Goal: Task Accomplishment & Management: Manage account settings

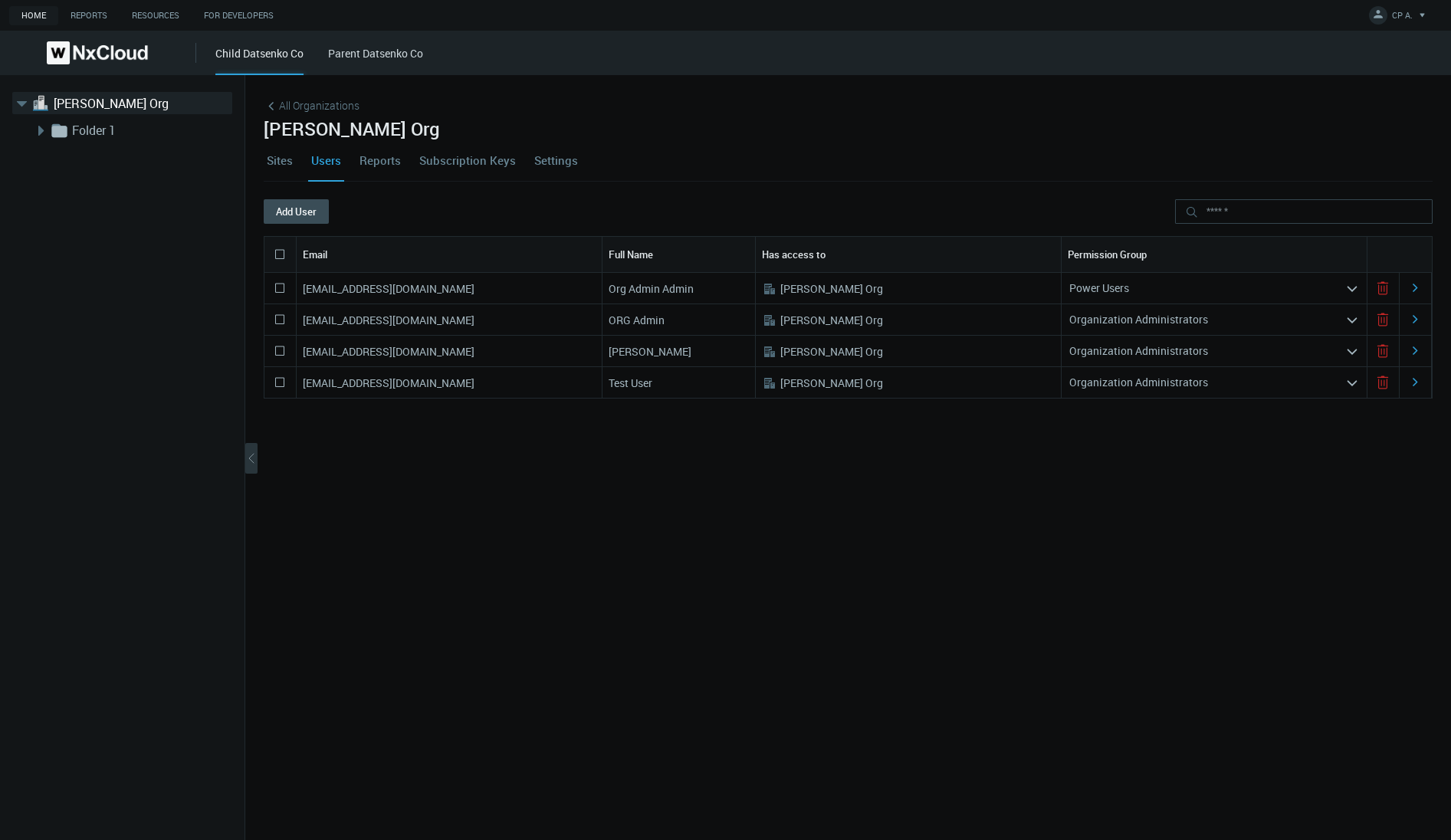
click at [285, 157] on link "Sites" at bounding box center [280, 160] width 32 height 42
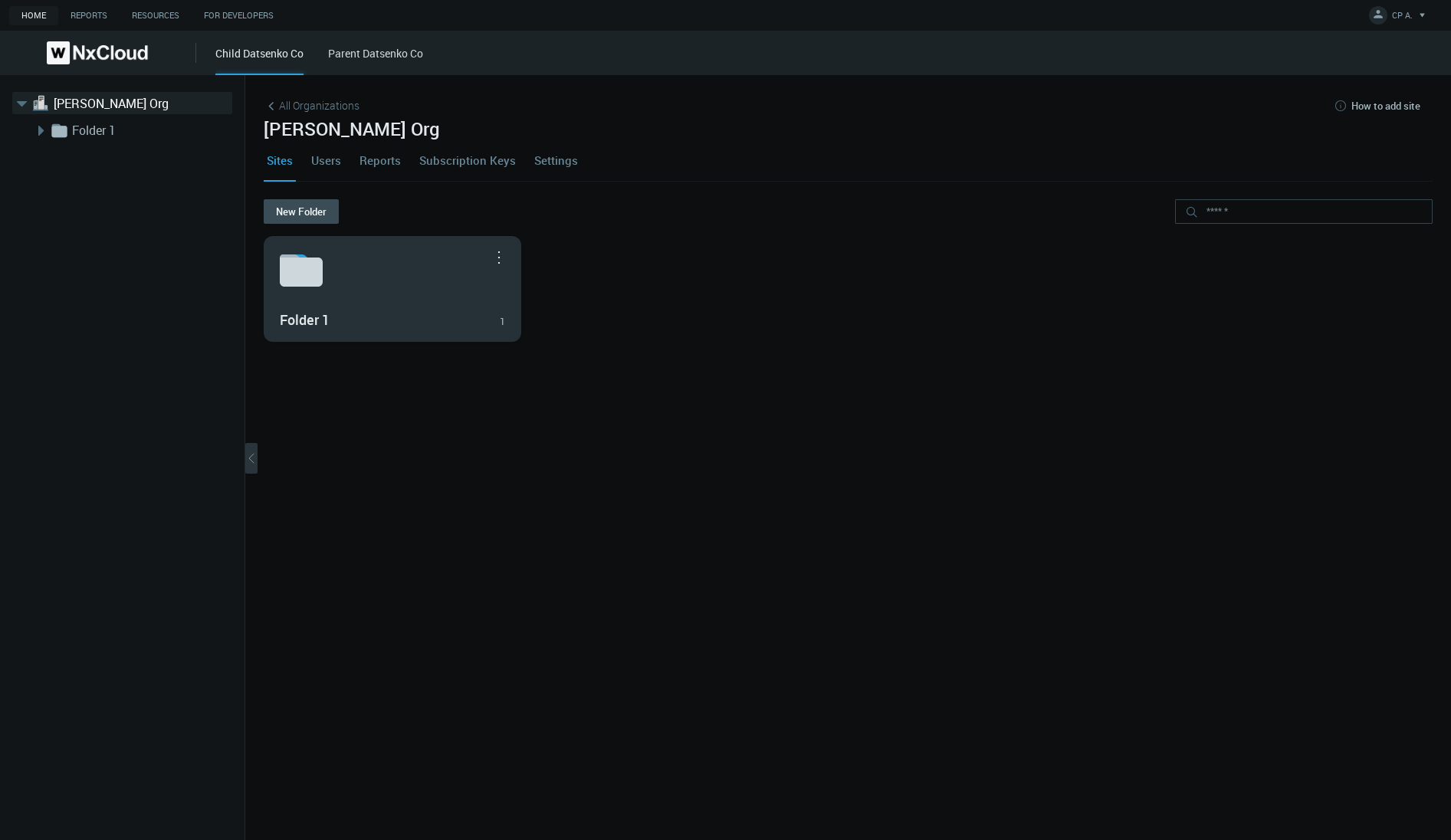
click at [407, 296] on div "Folder 1 1" at bounding box center [392, 289] width 256 height 104
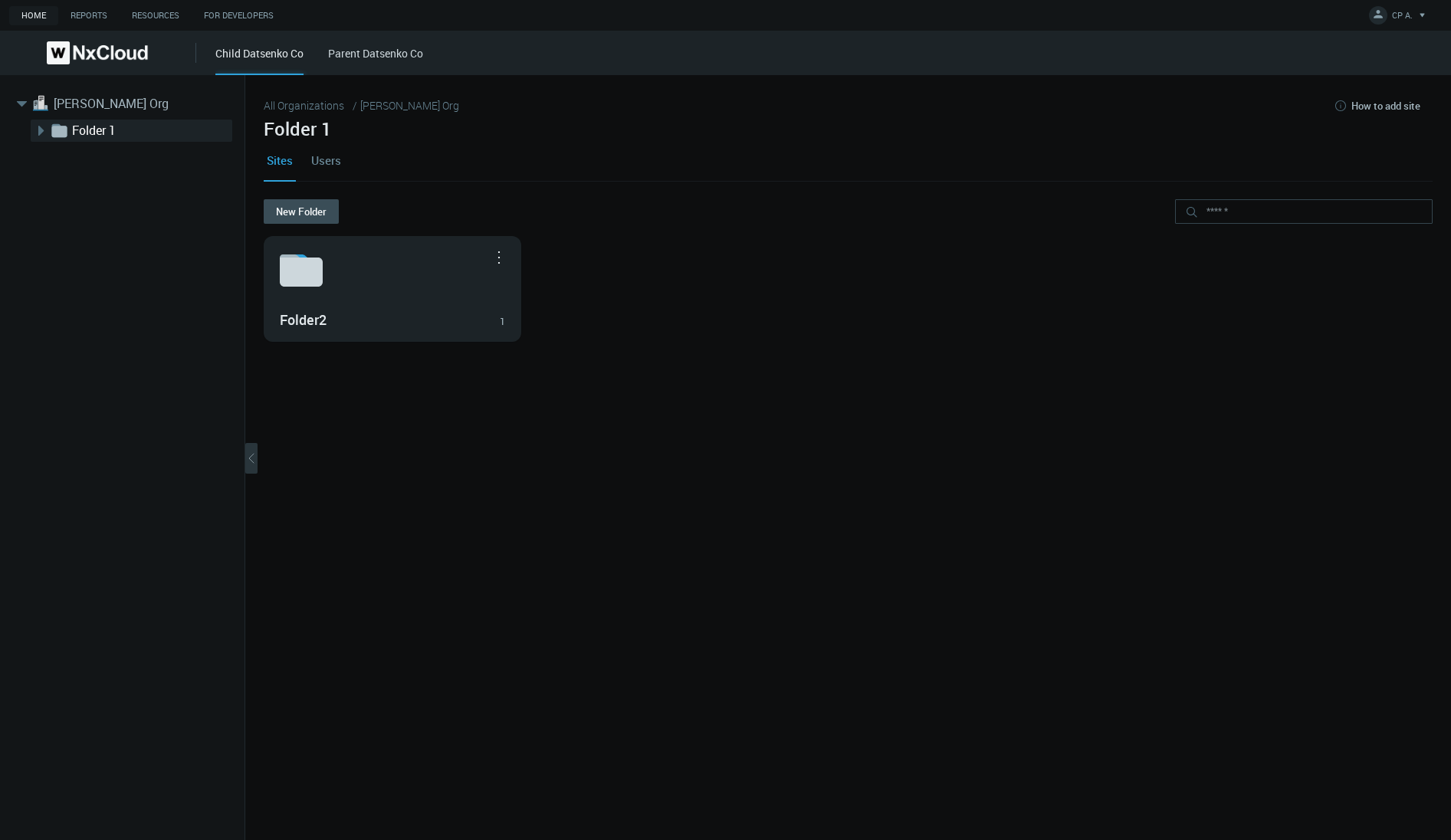
click at [407, 296] on div "Folder2 1" at bounding box center [392, 289] width 256 height 104
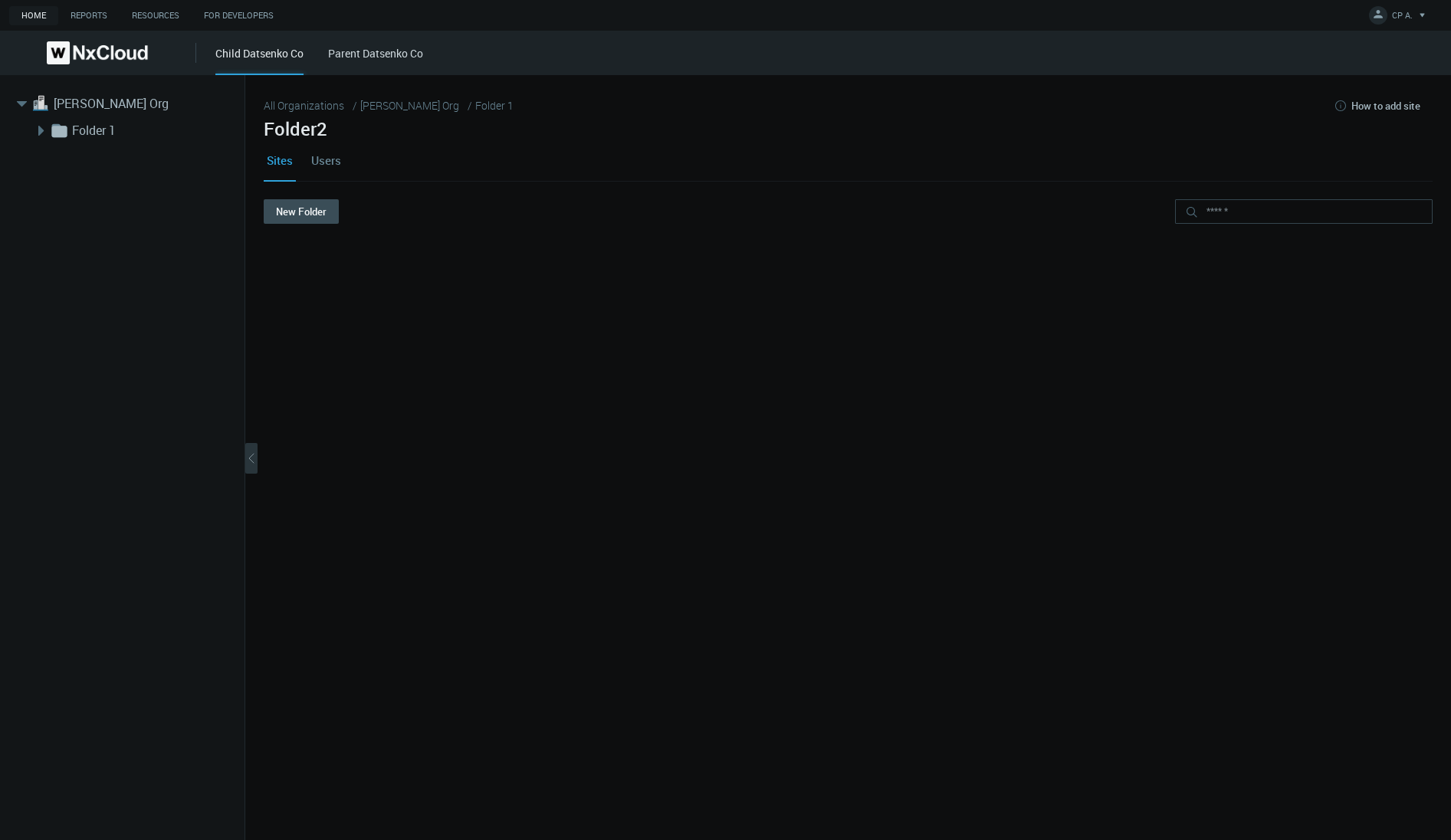
drag, startPoint x: 446, startPoint y: 296, endPoint x: 88, endPoint y: 100, distance: 408.1
click at [88, 100] on link "[PERSON_NAME] Org" at bounding box center [130, 104] width 153 height 19
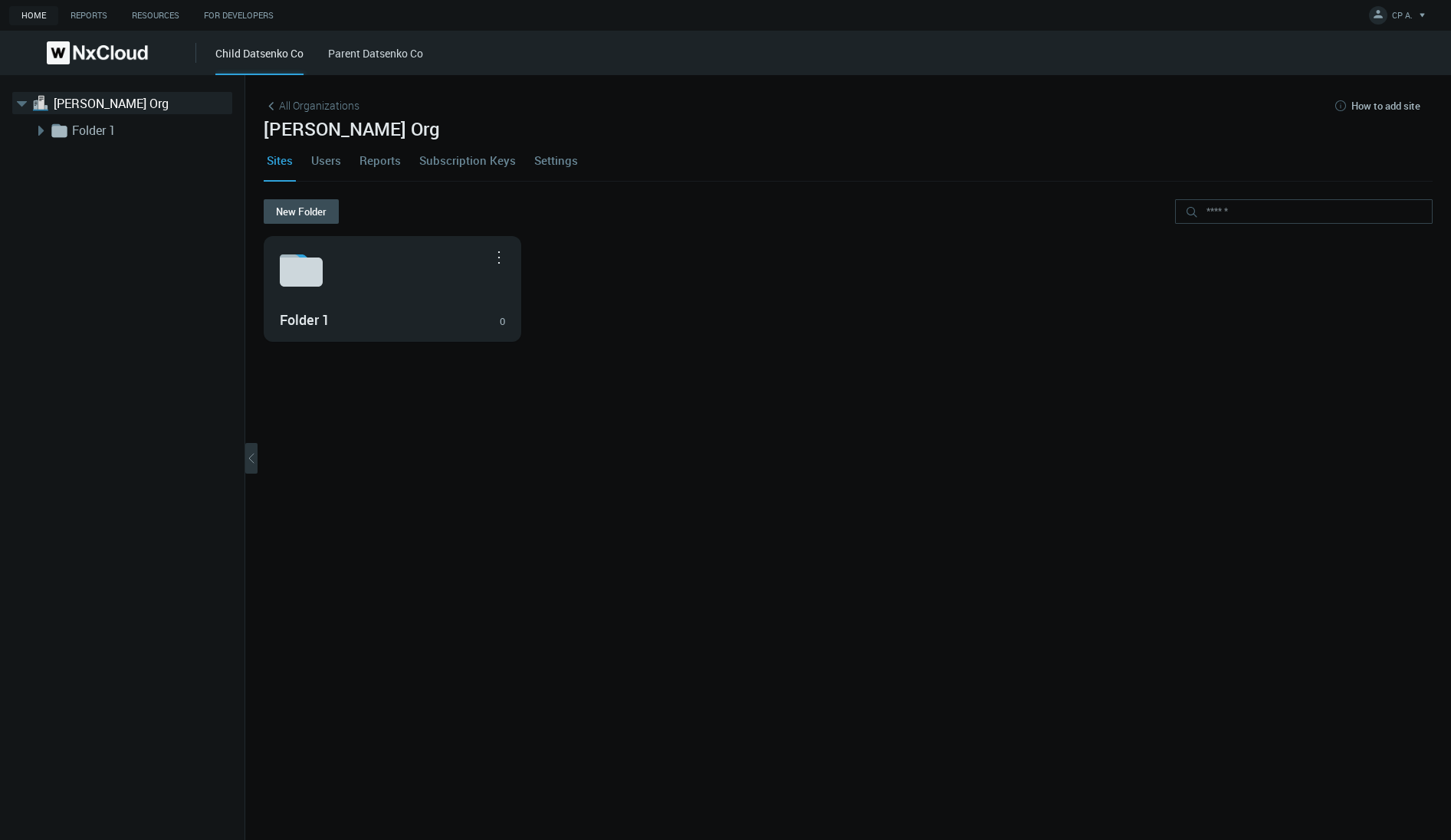
click at [586, 498] on nx-org-cards-container "New Folder Folder 1 0 Move to... Rename... Delete" at bounding box center [848, 510] width 1168 height 622
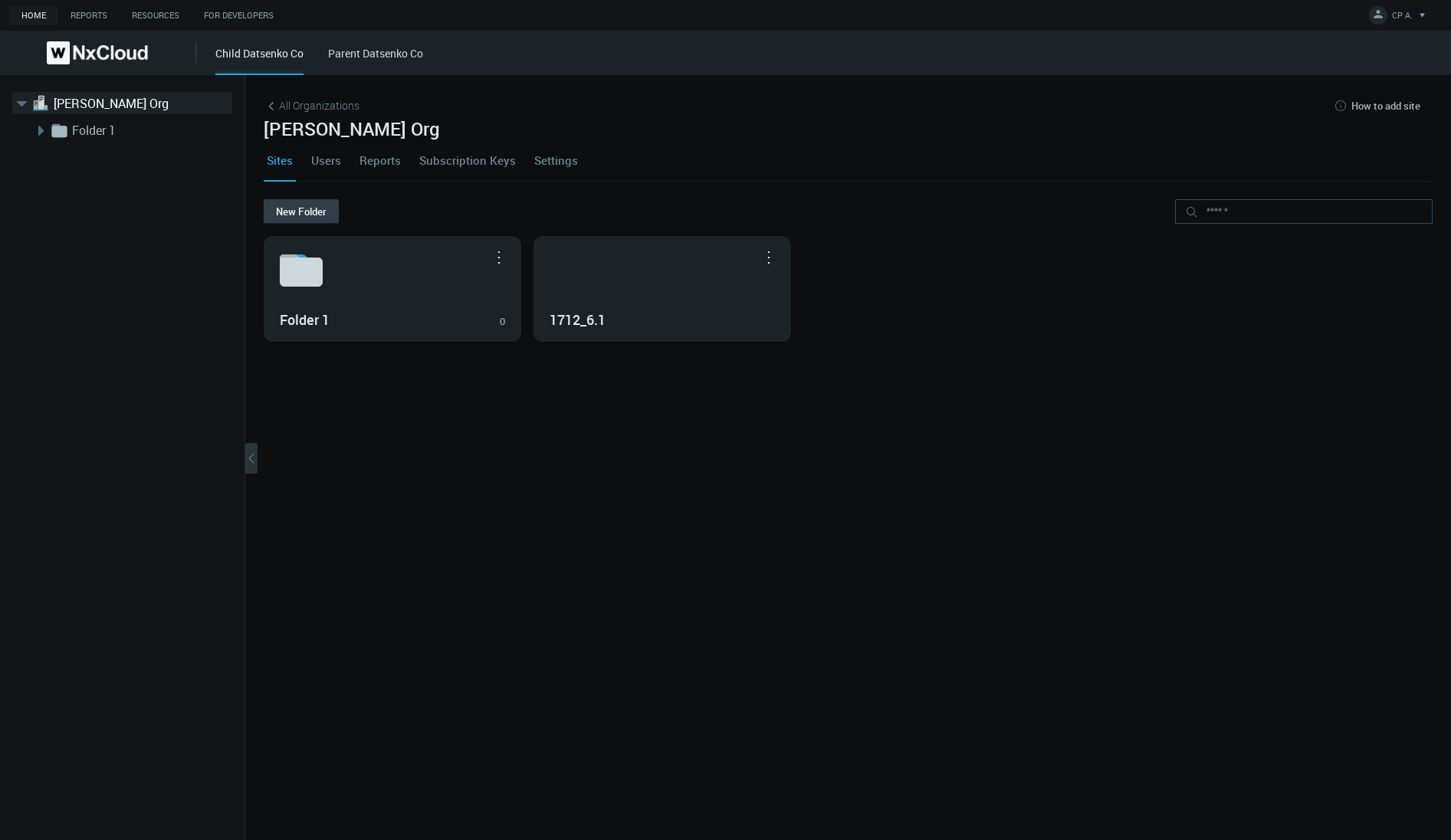
click at [320, 216] on button "New Folder" at bounding box center [301, 211] width 75 height 24
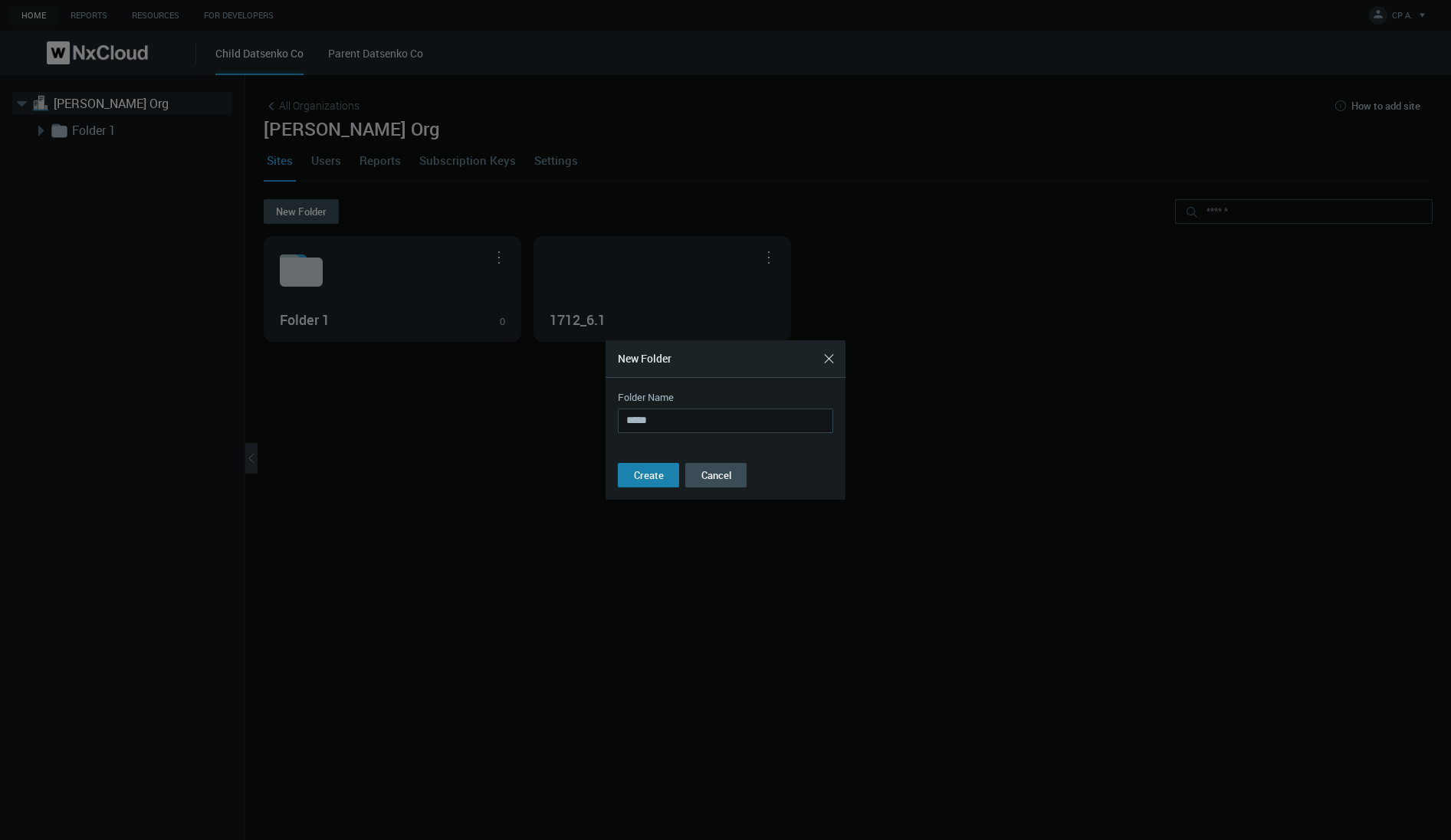
type input "*****"
click at [668, 484] on button "Create" at bounding box center [649, 475] width 61 height 24
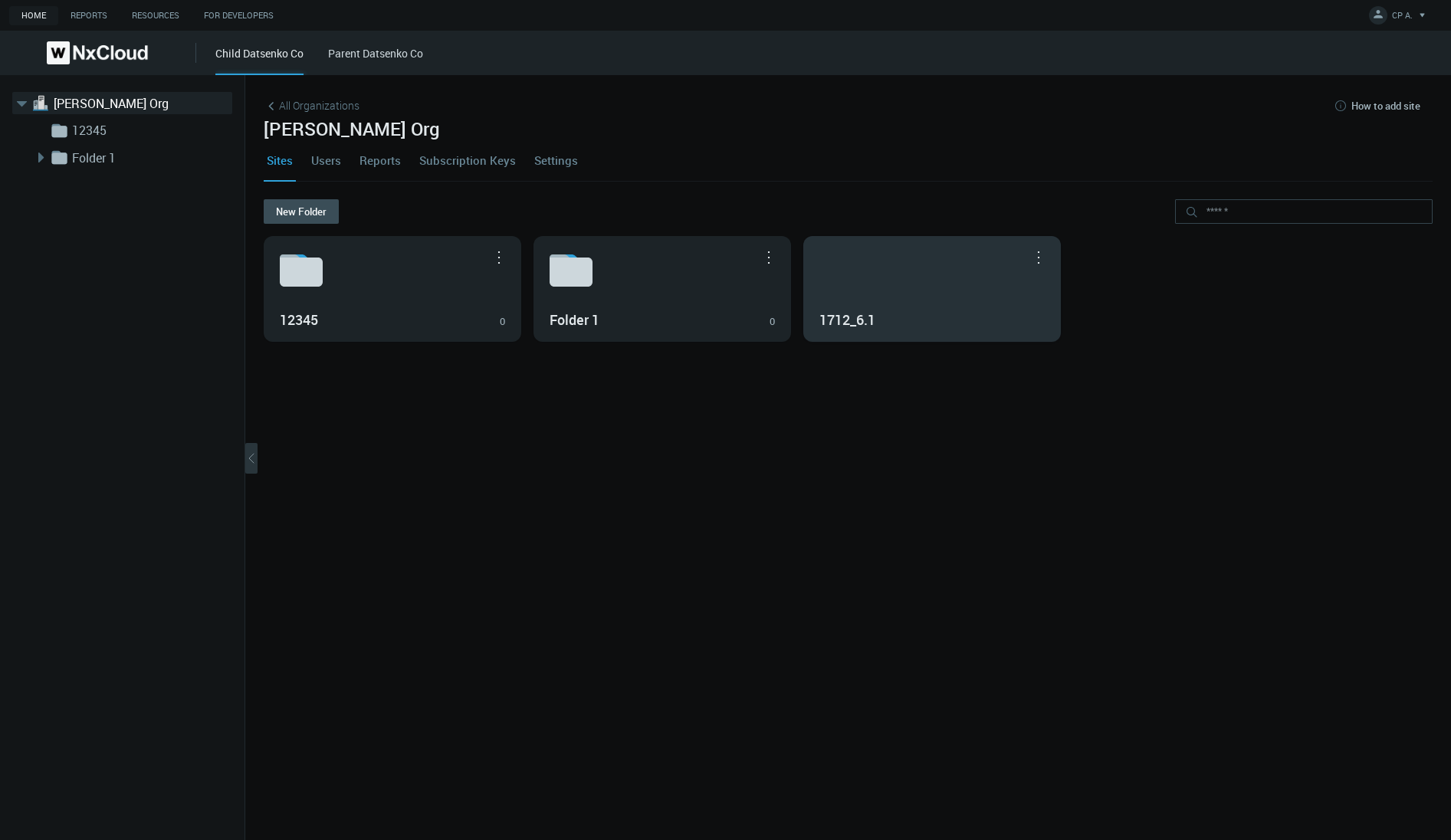
drag, startPoint x: 636, startPoint y: 476, endPoint x: 964, endPoint y: 332, distance: 358.2
click at [651, 473] on nx-org-cards-container "New Folder 12345 0 Move to... Rename... Delete Folder 1 0 Move to... Rename... …" at bounding box center [848, 510] width 1168 height 622
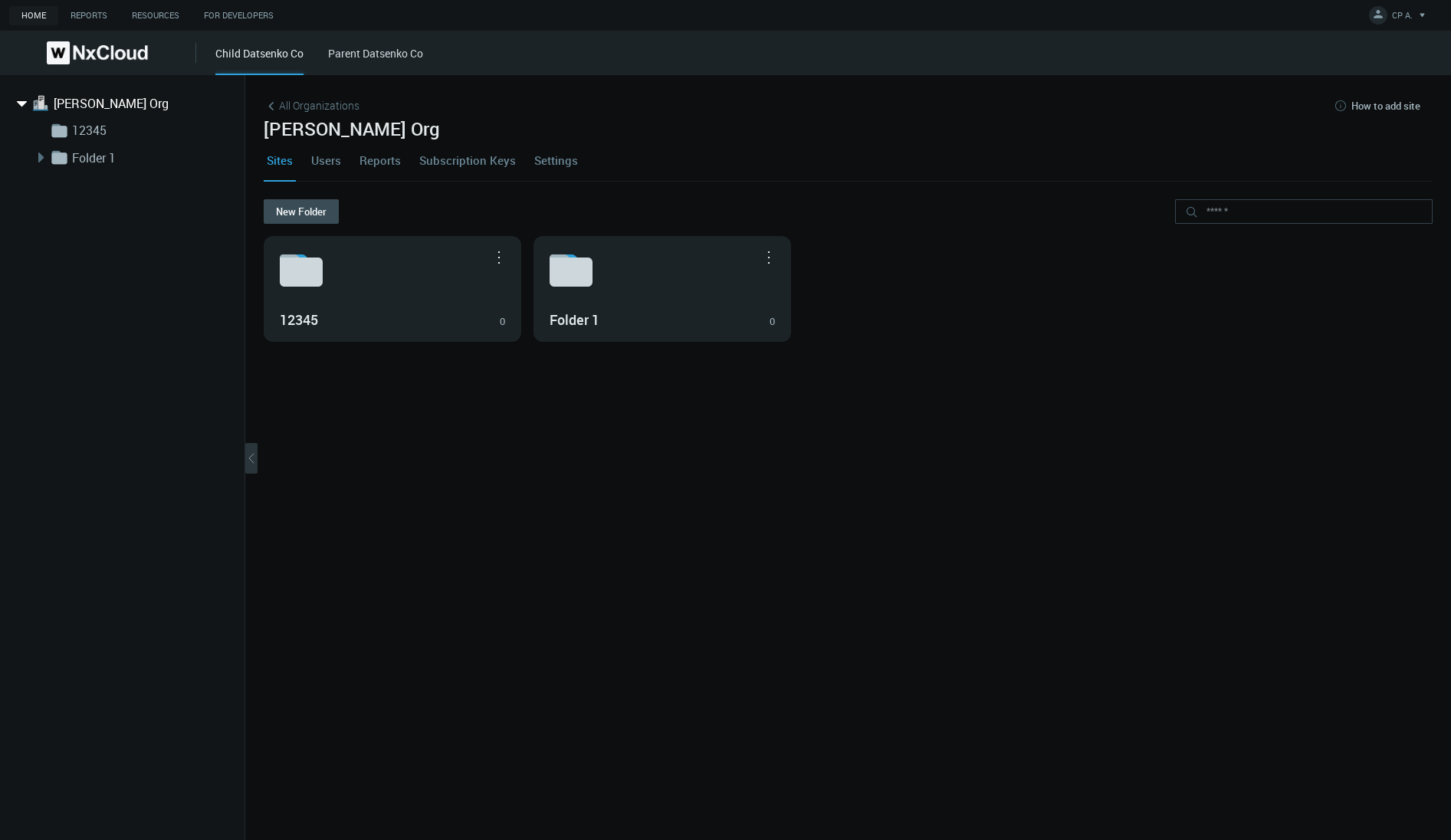
drag, startPoint x: 866, startPoint y: 295, endPoint x: 84, endPoint y: 104, distance: 805.0
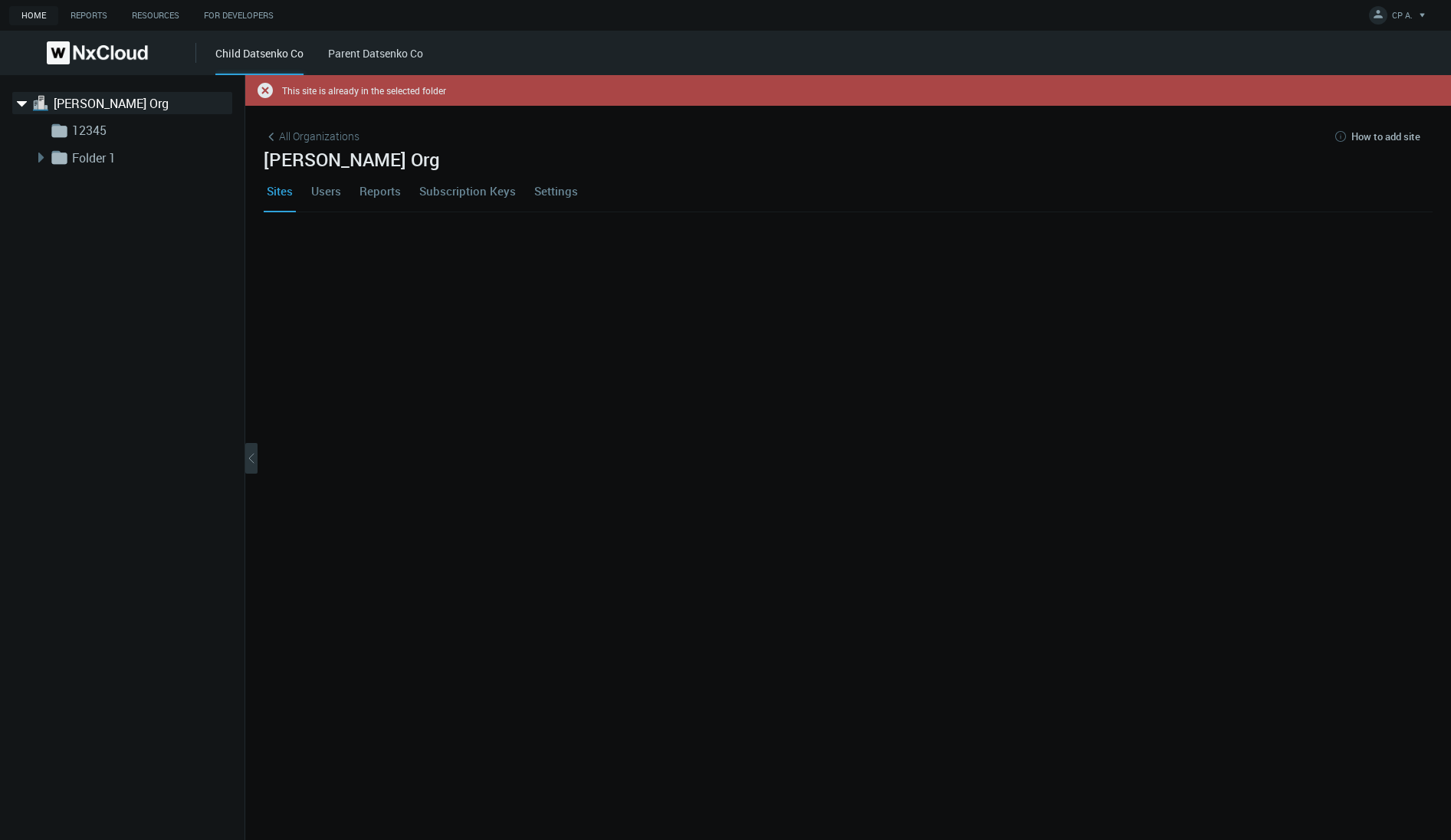
click at [84, 104] on link "[PERSON_NAME] Org" at bounding box center [130, 104] width 153 height 19
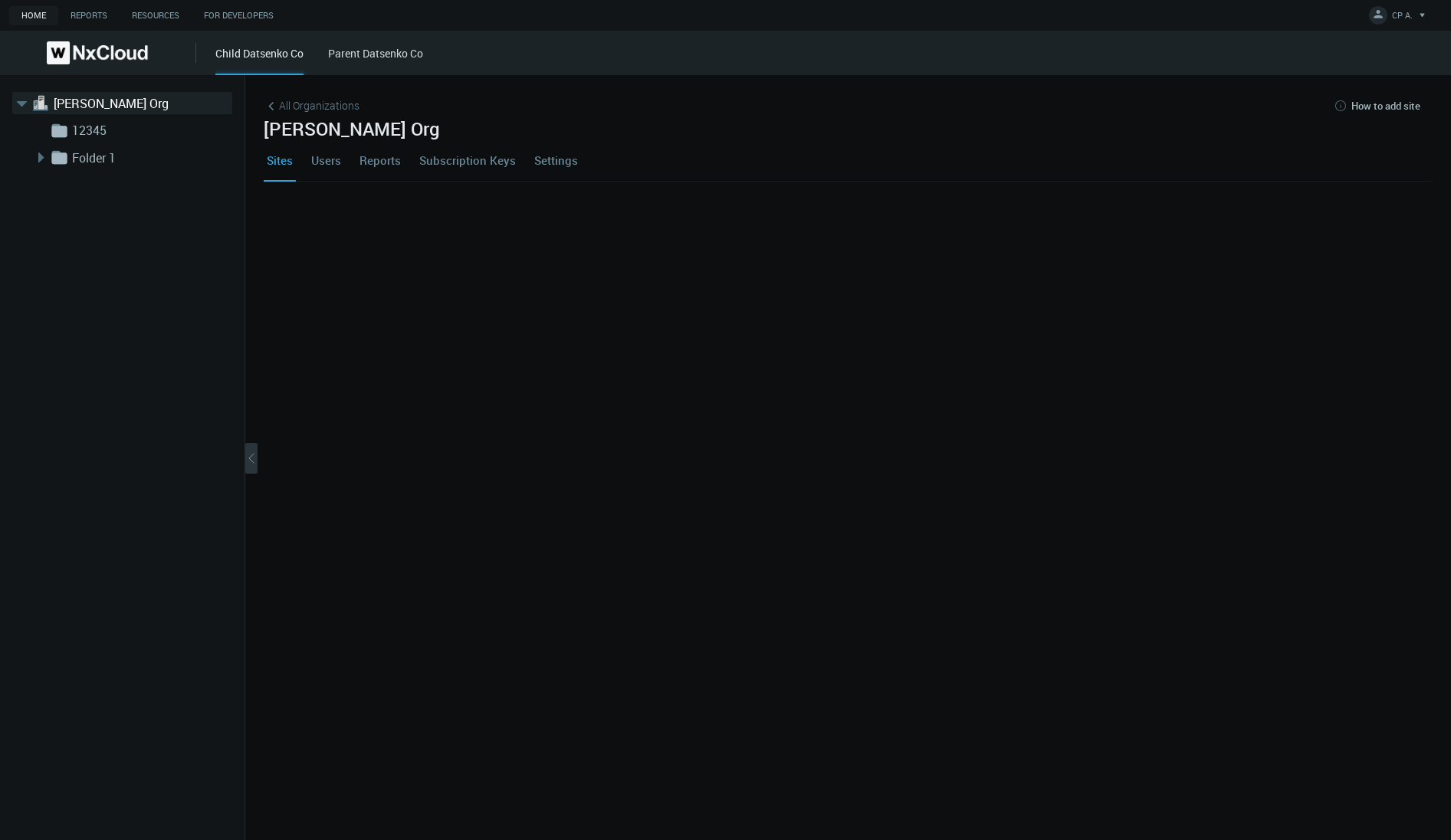
click at [701, 405] on nx-org-cards-container at bounding box center [848, 510] width 1168 height 622
click at [94, 99] on link "[PERSON_NAME] Org" at bounding box center [130, 104] width 153 height 19
click at [86, 132] on link "12345" at bounding box center [148, 131] width 153 height 19
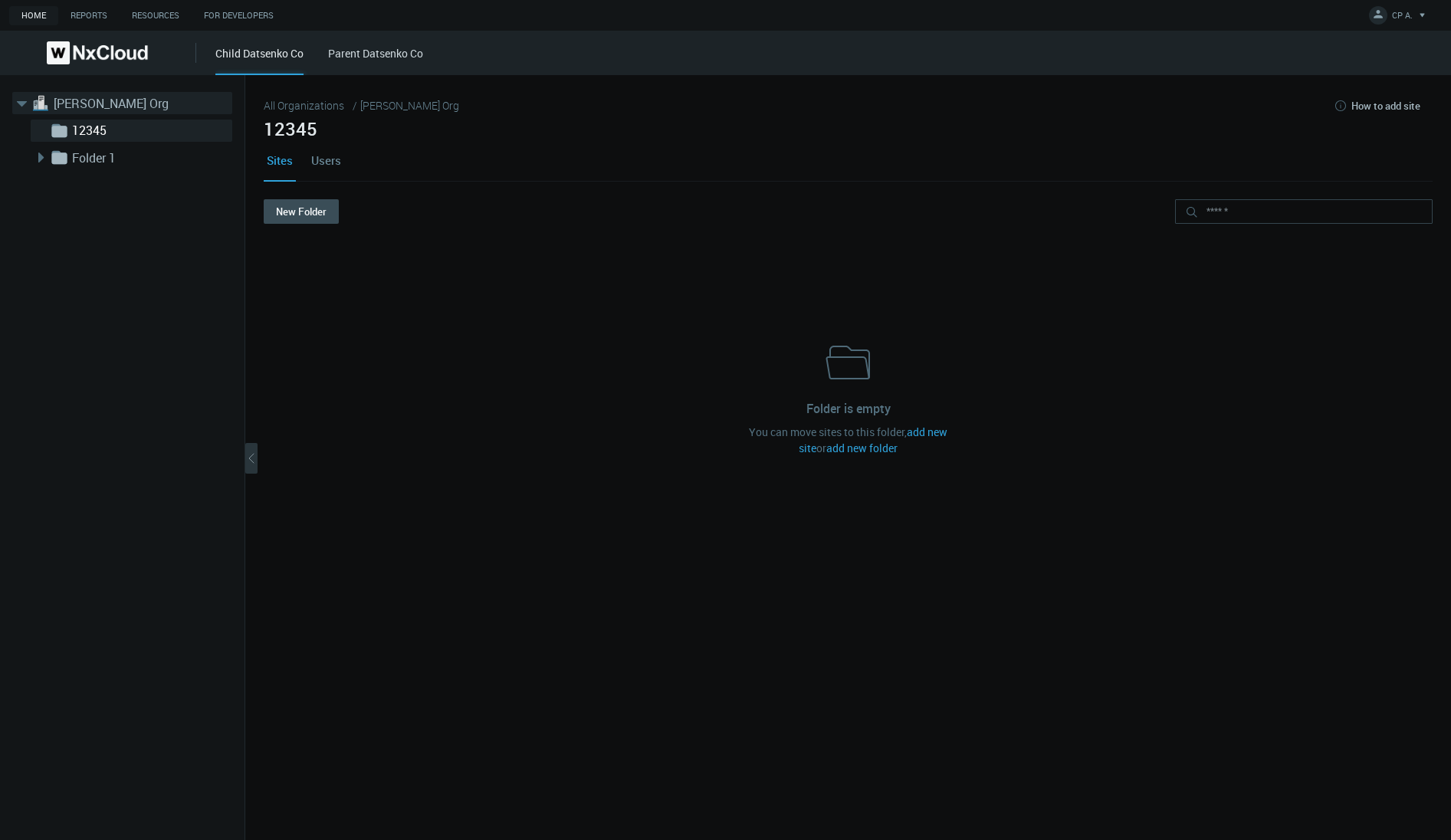
click at [74, 99] on link "[PERSON_NAME] Org" at bounding box center [130, 104] width 153 height 19
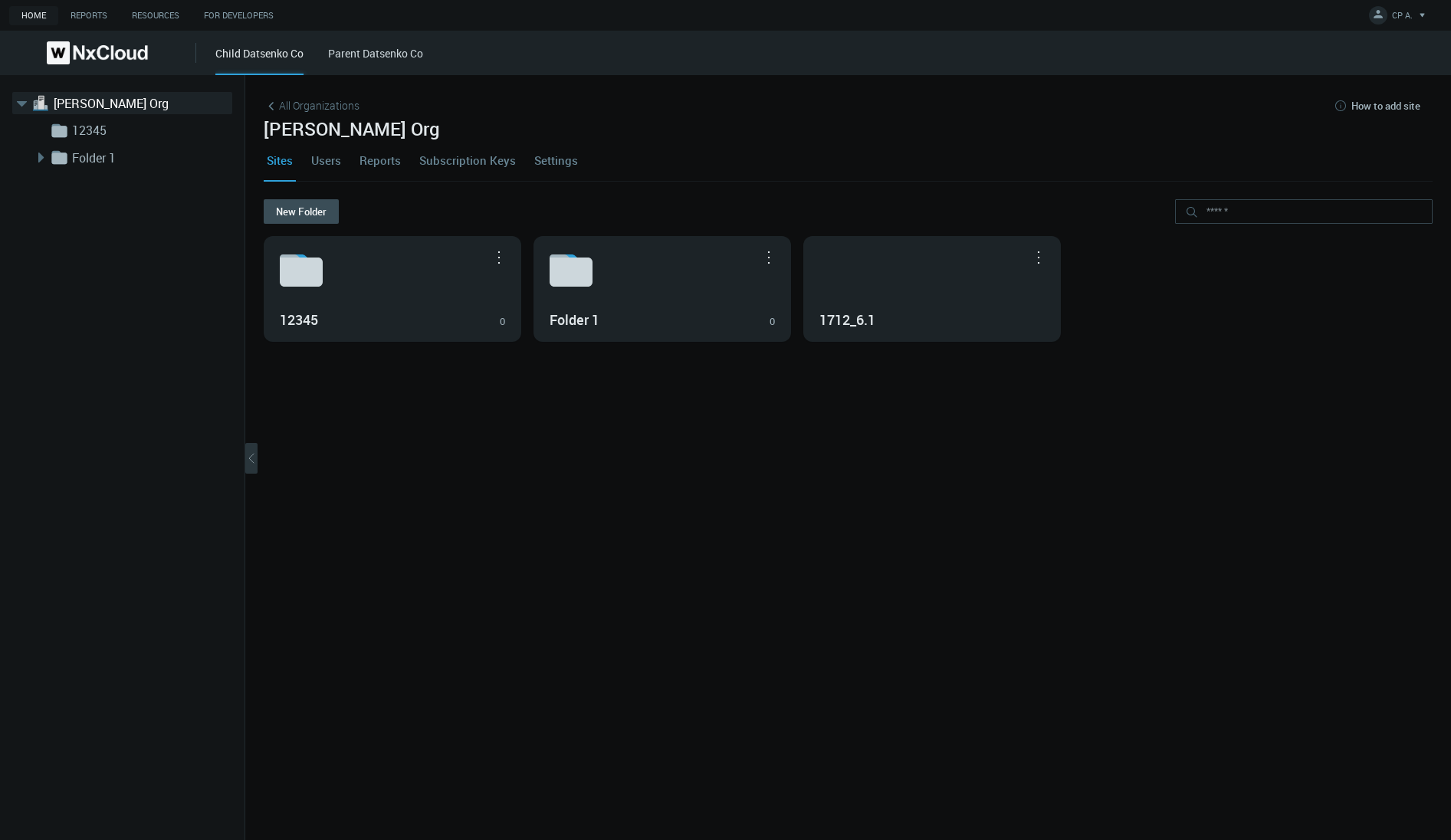
click at [799, 507] on nx-org-cards-container "New Folder 12345 0 Move to... Rename... Delete Folder 1 0 Move to... Rename... …" at bounding box center [848, 510] width 1168 height 622
